Goal: Task Accomplishment & Management: Manage account settings

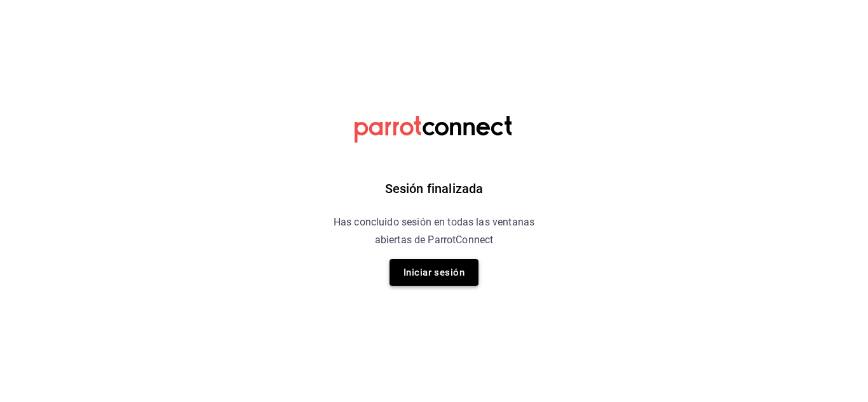
click at [418, 281] on button "Iniciar sesión" at bounding box center [434, 272] width 89 height 27
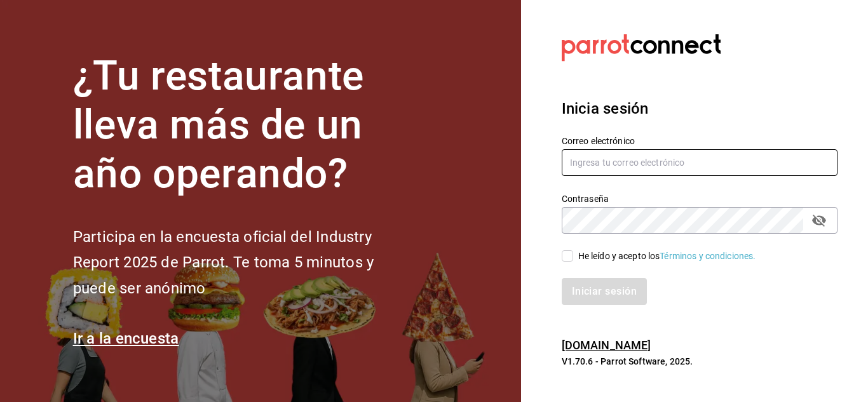
click at [617, 166] on input "text" at bounding box center [700, 162] width 276 height 27
paste input "cortesgrupotrueblack@gmail.com"
type input "cortesgrupotrueblack@gmail.com"
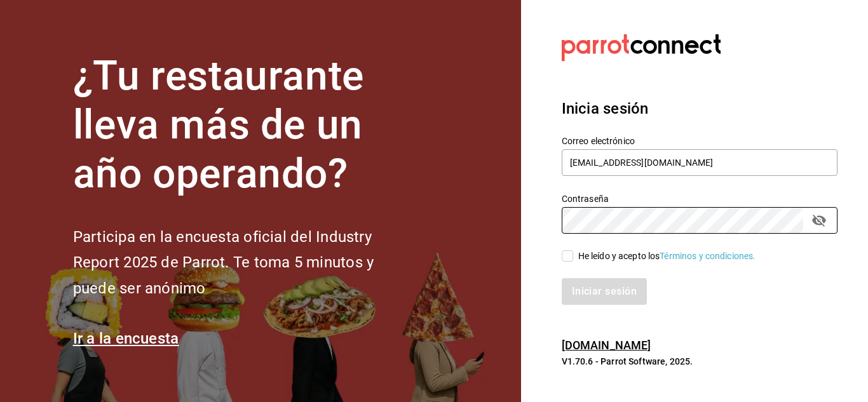
click at [568, 254] on input "He leído y acepto los Términos y condiciones." at bounding box center [567, 255] width 11 height 11
checkbox input "true"
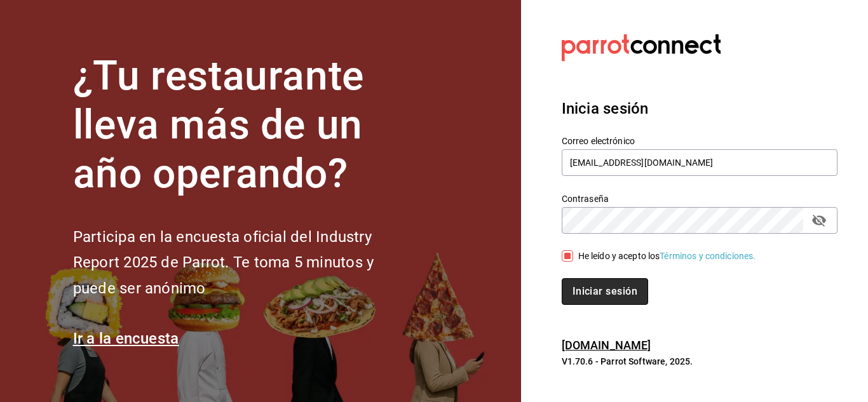
click at [599, 297] on button "Iniciar sesión" at bounding box center [605, 291] width 86 height 27
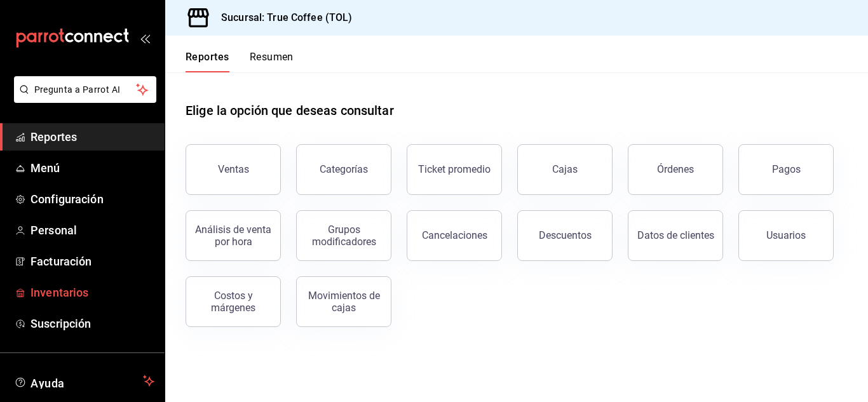
click at [85, 282] on link "Inventarios" at bounding box center [82, 292] width 165 height 27
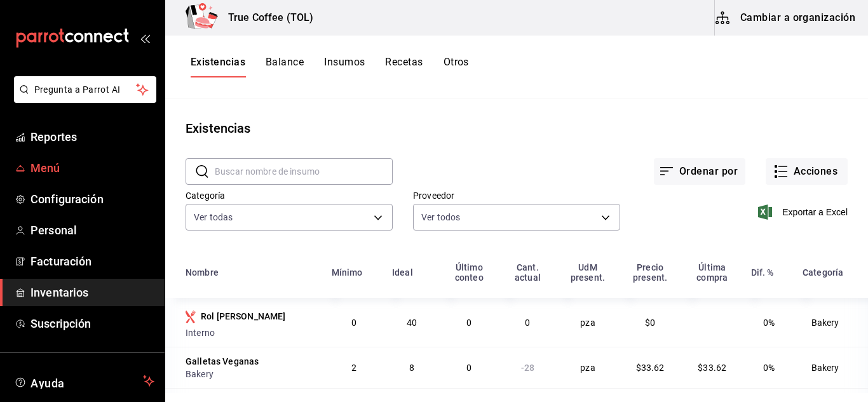
click at [61, 168] on span "Menú" at bounding box center [93, 168] width 124 height 17
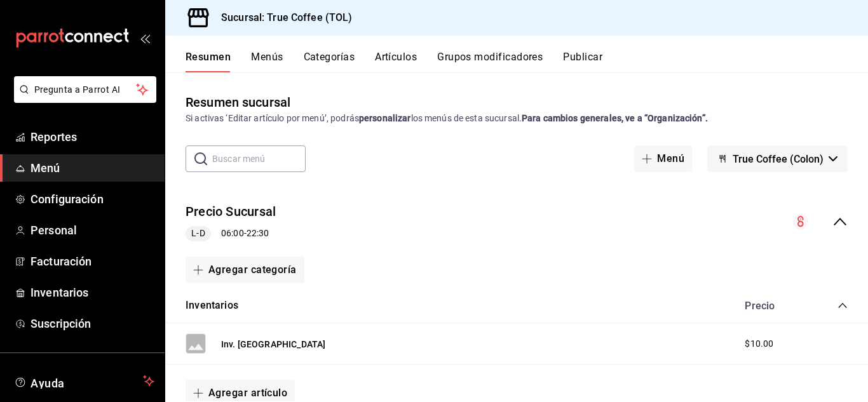
click at [385, 55] on button "Artículos" at bounding box center [396, 62] width 42 height 22
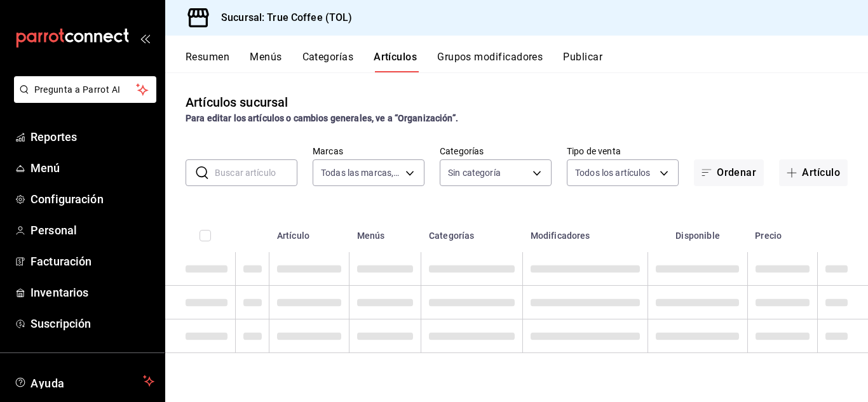
type input "26f61452-cae3-4785-a690-7b393e87ceb5"
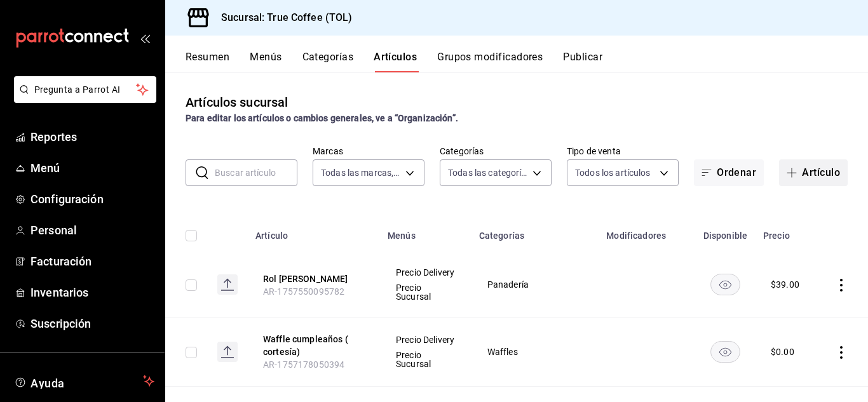
type input "3f43cfac-62cb-4203-bc11-d6242f9346a8,4e802382-c8d9-43b3-9daa-4cf0da396242,84500…"
click at [814, 172] on button "Artículo" at bounding box center [813, 173] width 69 height 27
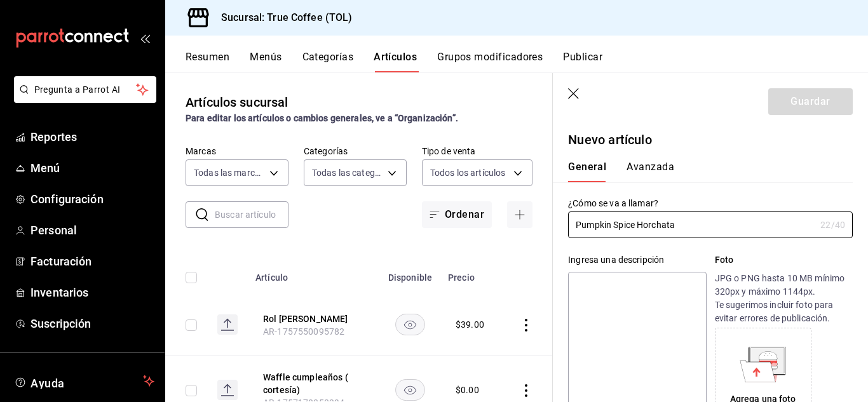
drag, startPoint x: 685, startPoint y: 228, endPoint x: 524, endPoint y: 226, distance: 160.8
click at [524, 226] on main "Artículos sucursal Para editar los artículos o cambios generales, ve a “Organiz…" at bounding box center [516, 237] width 703 height 330
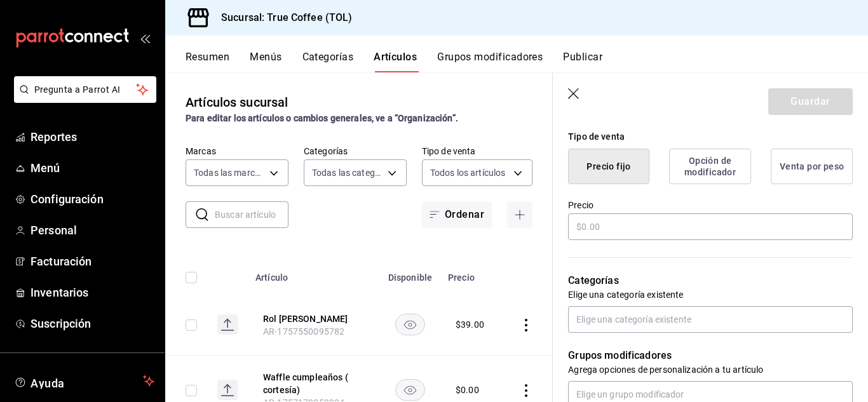
scroll to position [305, 0]
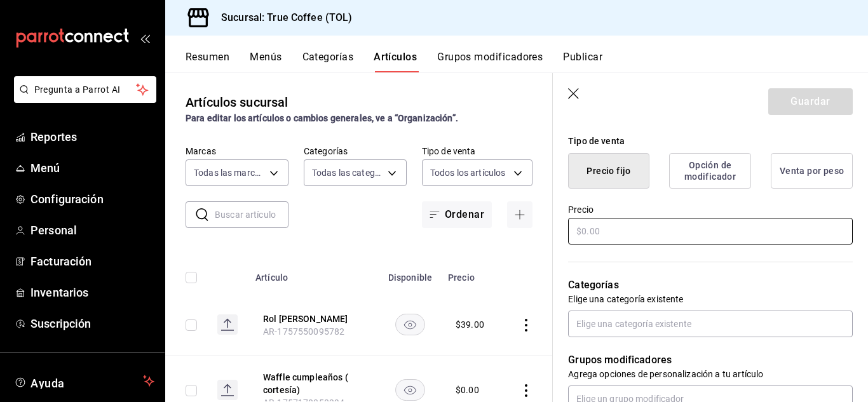
type input "Pumpkin Spice Horchata"
click at [669, 229] on input "text" at bounding box center [710, 231] width 285 height 27
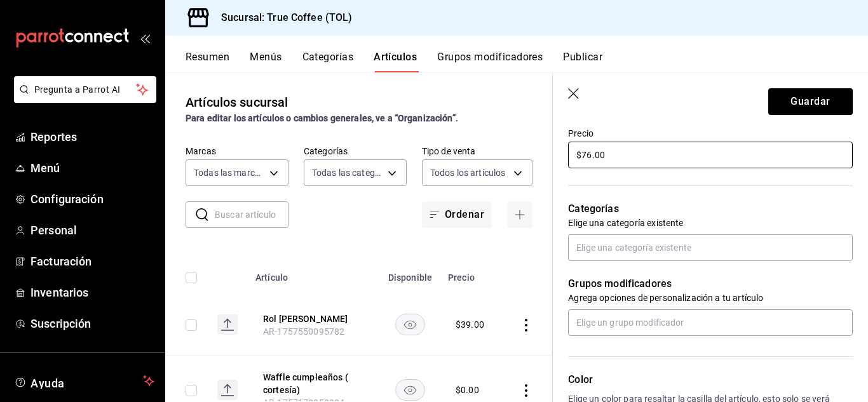
scroll to position [382, 0]
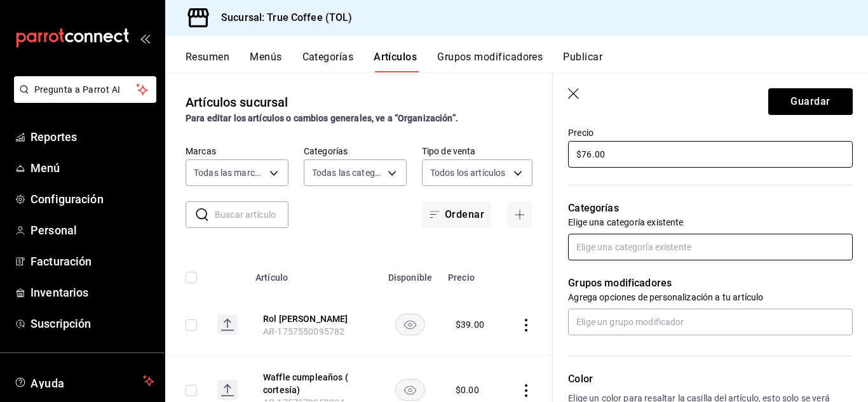
type input "$76.00"
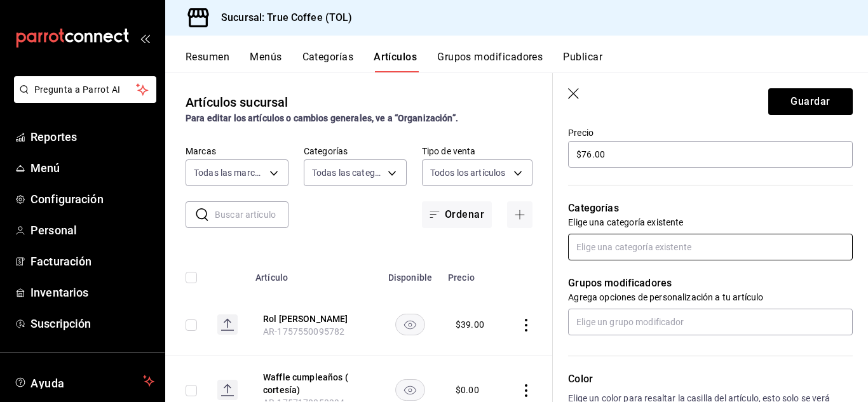
click at [661, 250] on input "text" at bounding box center [710, 247] width 285 height 27
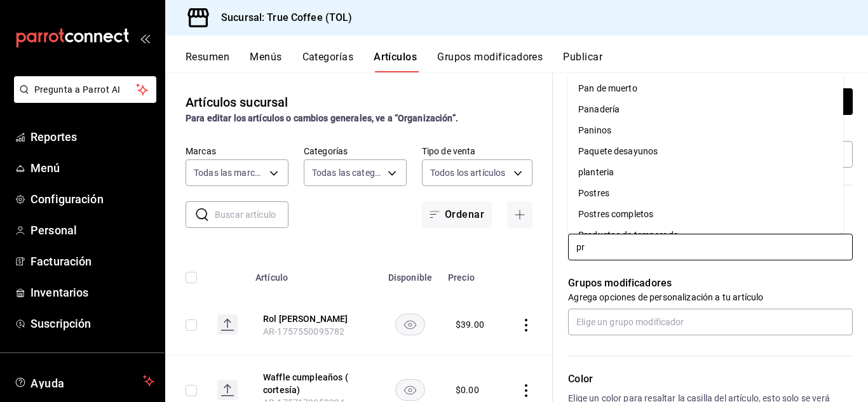
type input "pro"
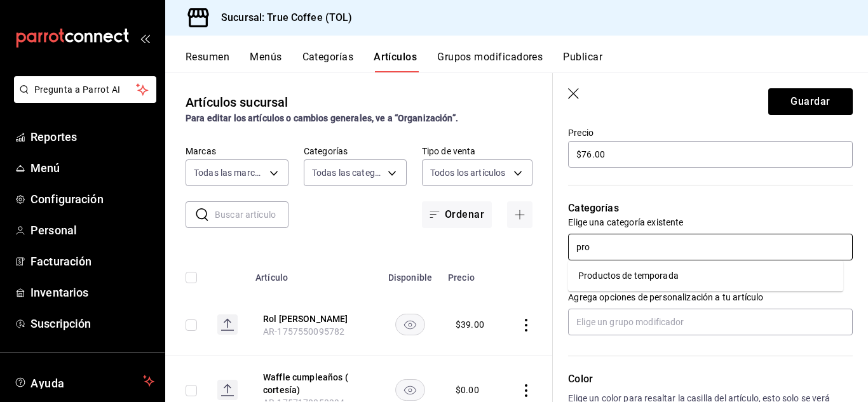
click at [649, 271] on li "Productos de temporada" at bounding box center [705, 276] width 275 height 21
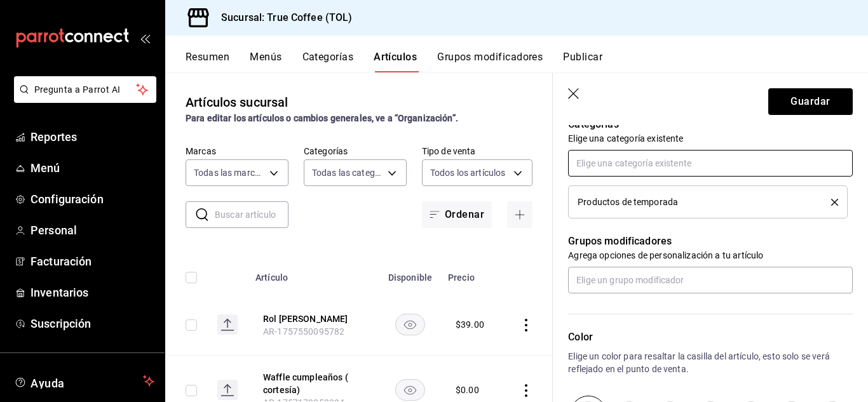
scroll to position [478, 0]
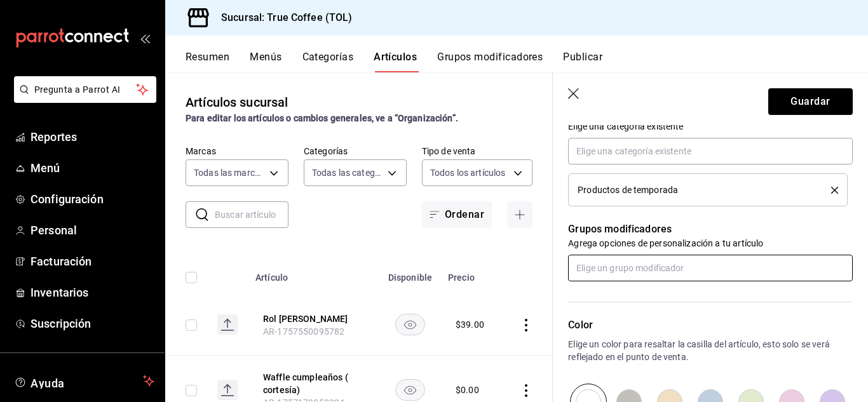
click at [649, 271] on input "text" at bounding box center [710, 268] width 285 height 27
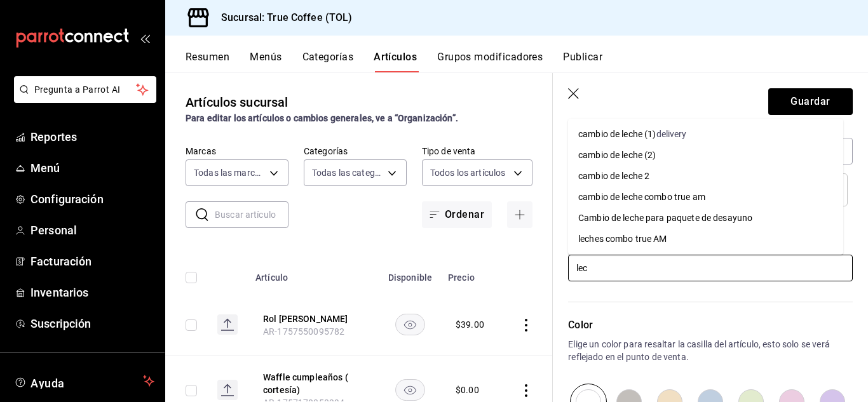
type input "lech"
click at [632, 151] on div "cambio de leche (2)" at bounding box center [617, 155] width 78 height 13
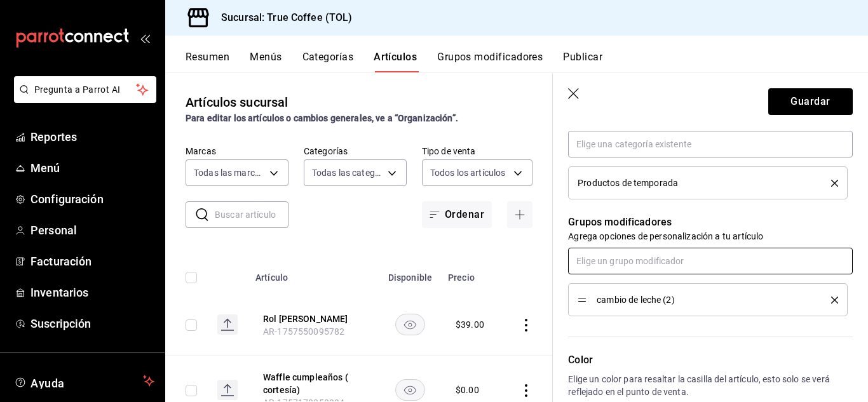
scroll to position [486, 0]
type input "frio"
click at [664, 290] on li "¿frio o caliente?" at bounding box center [705, 289] width 275 height 21
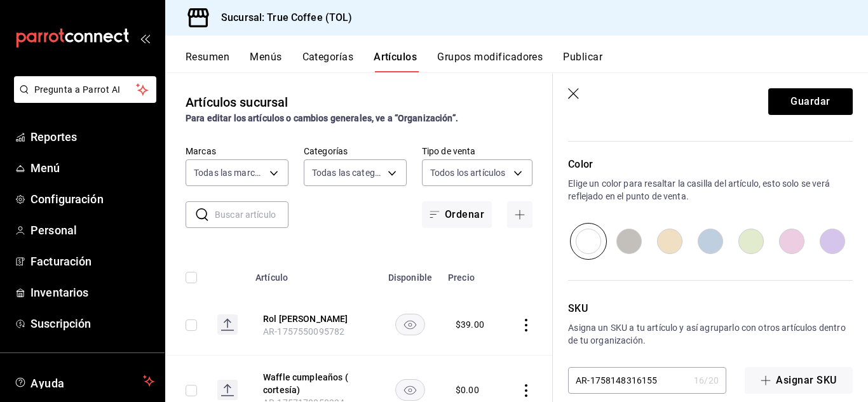
scroll to position [730, 0]
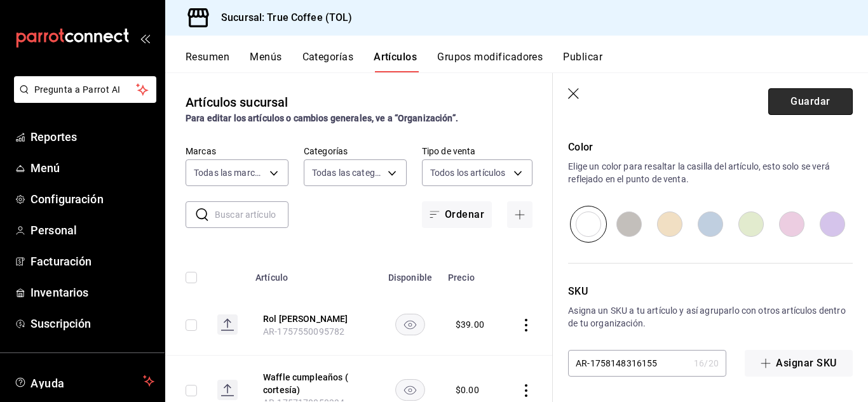
click at [802, 100] on button "Guardar" at bounding box center [810, 101] width 85 height 27
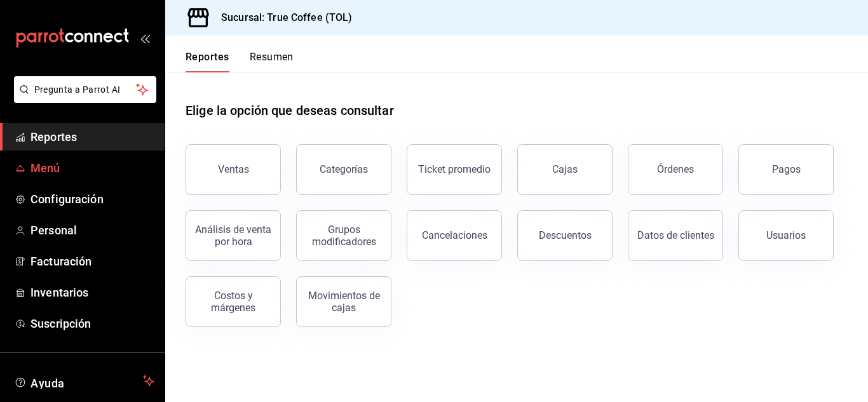
click at [91, 174] on span "Menú" at bounding box center [93, 168] width 124 height 17
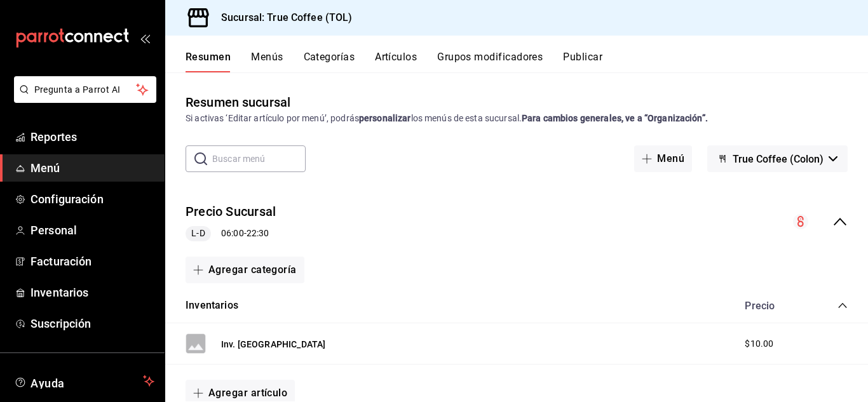
click at [383, 58] on button "Artículos" at bounding box center [396, 62] width 42 height 22
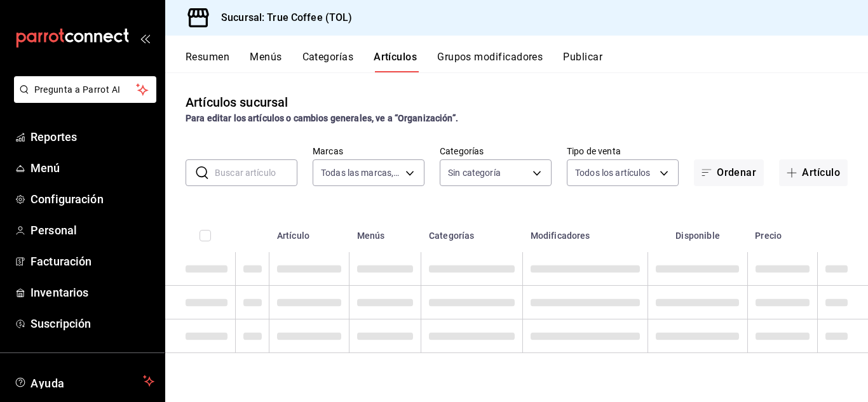
type input "26f61452-cae3-4785-a690-7b393e87ceb5"
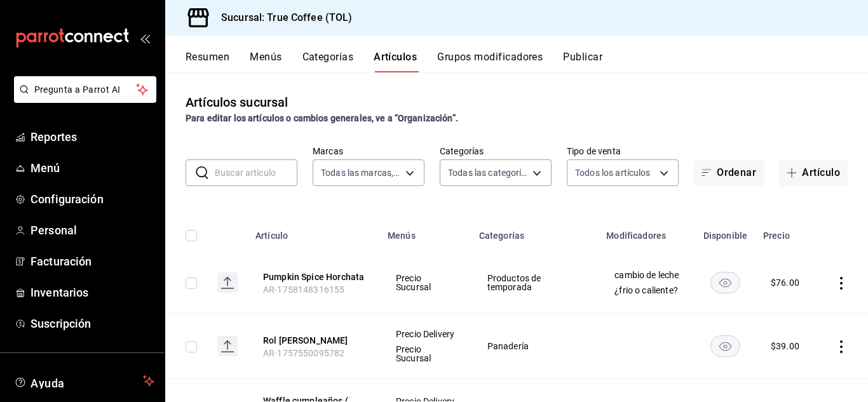
type input "3f43cfac-62cb-4203-bc11-d6242f9346a8,4e802382-c8d9-43b3-9daa-4cf0da396242,84500…"
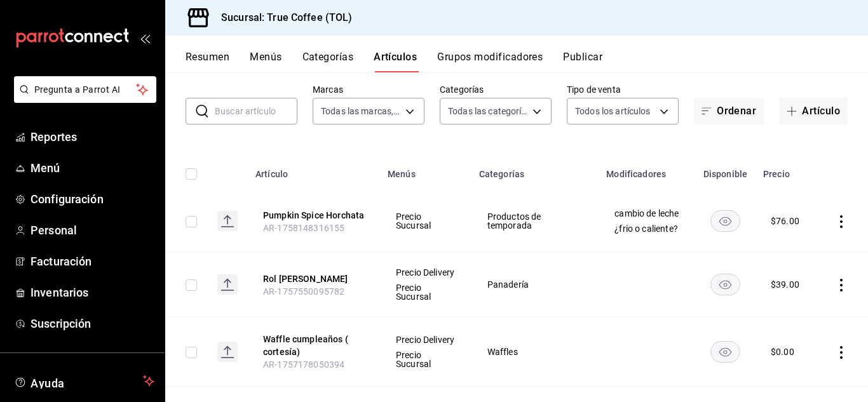
scroll to position [62, 0]
click at [835, 227] on icon "actions" at bounding box center [841, 221] width 13 height 13
click at [785, 249] on li "Editar" at bounding box center [782, 256] width 76 height 26
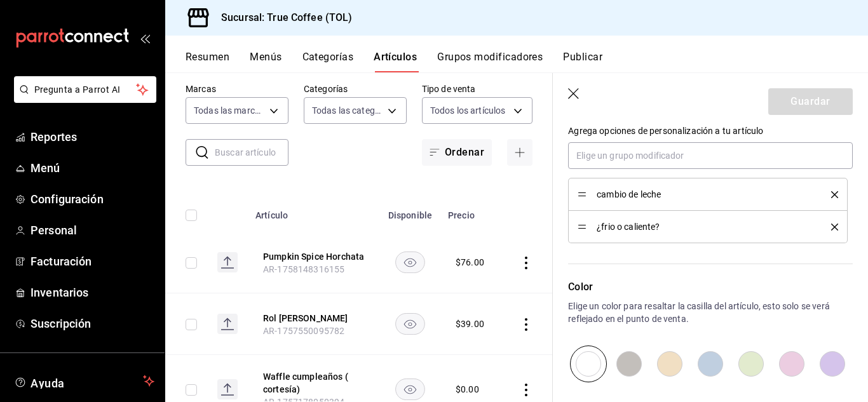
scroll to position [590, 0]
drag, startPoint x: 580, startPoint y: 229, endPoint x: 579, endPoint y: 196, distance: 33.7
click at [788, 90] on button "Guardar" at bounding box center [810, 101] width 85 height 27
